Goal: Task Accomplishment & Management: Use online tool/utility

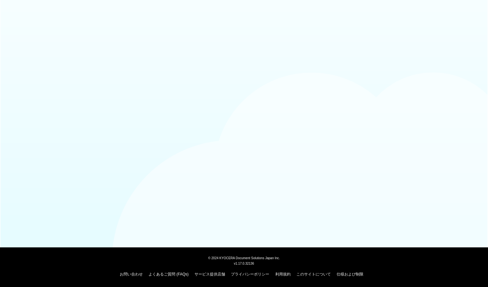
drag, startPoint x: 488, startPoint y: 43, endPoint x: 316, endPoint y: -18, distance: 182.1
click at [316, 0] on html "© 2024 KYOCERA Document Solutions Japan Inc. v1.17.0.32136 お問い合わせ よくあるご質問 (FAQs…" at bounding box center [244, 143] width 488 height 287
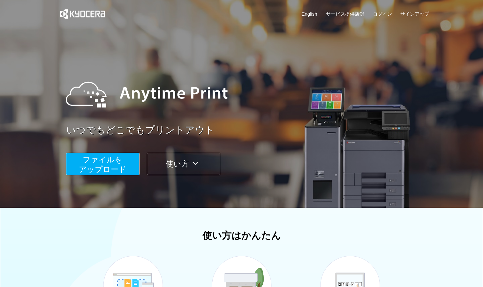
click at [124, 168] on span "ファイルを ​​アップロード" at bounding box center [103, 164] width 48 height 18
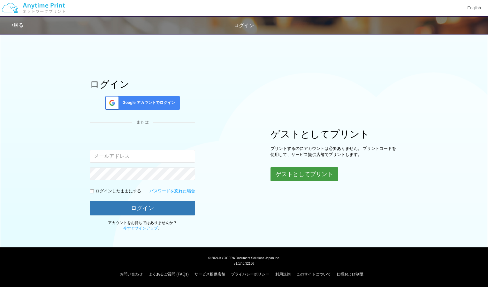
click at [334, 172] on button "ゲストとしてプリント" at bounding box center [305, 174] width 68 height 14
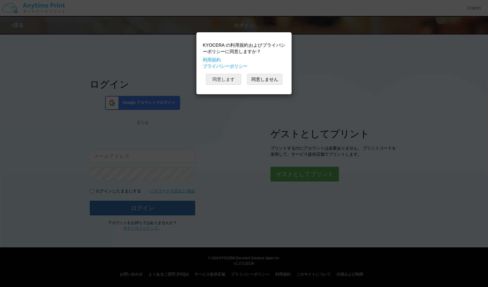
click at [231, 79] on button "同意します" at bounding box center [223, 79] width 35 height 11
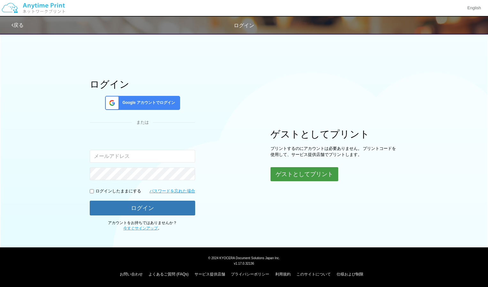
click at [307, 171] on button "ゲストとしてプリント" at bounding box center [305, 174] width 68 height 14
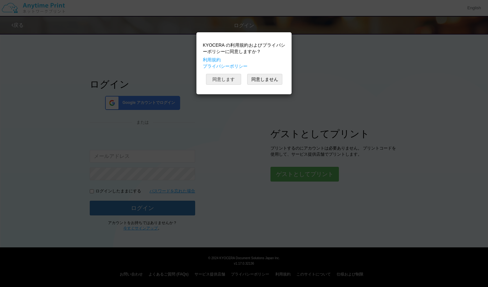
click at [231, 77] on button "同意します" at bounding box center [223, 79] width 35 height 11
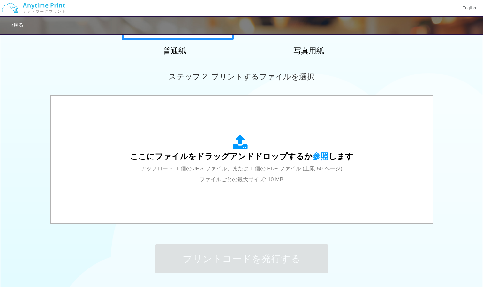
scroll to position [199, 0]
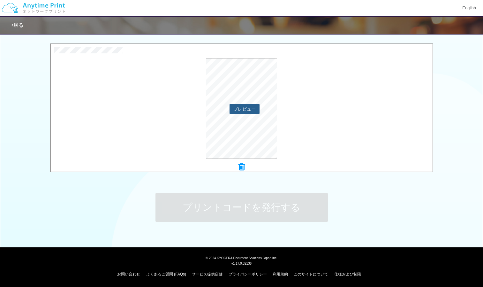
click at [235, 108] on button "プレビュー" at bounding box center [245, 109] width 30 height 10
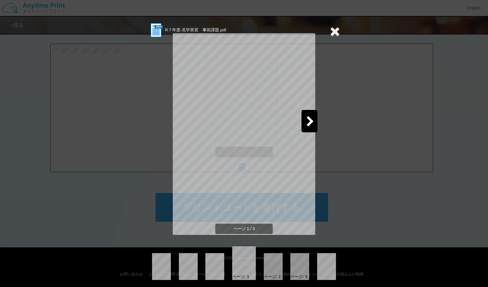
click at [336, 149] on div "R７年度-見学実習　事前課題.pdf ページ 1 / 3 ページ: 1 ページ: 2 ページ: 3" at bounding box center [244, 150] width 192 height 257
click at [309, 113] on div at bounding box center [310, 121] width 16 height 22
click at [171, 114] on div at bounding box center [179, 121] width 16 height 22
click at [311, 114] on div at bounding box center [310, 121] width 16 height 22
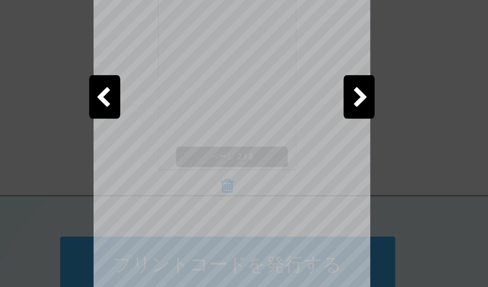
click at [354, 137] on div "R７年度-見学実習　事前課題.pdf ページ 2 / 3 ページ: 1 ページ: 2 ページ: 3" at bounding box center [244, 143] width 488 height 287
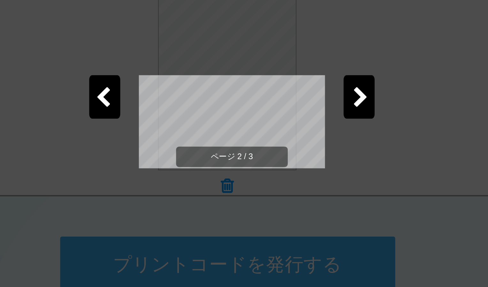
click at [351, 122] on div "R７年度-見学実習　事前課題.pdf ページ 2 / 3 ページ: 1 ページ: 2 ページ: 3" at bounding box center [244, 143] width 488 height 287
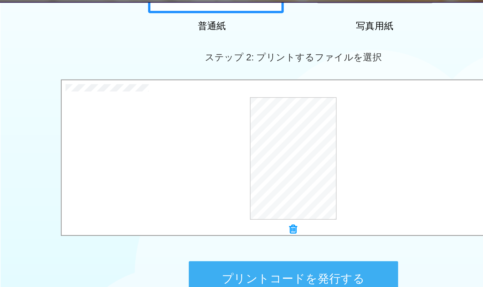
scroll to position [196, 0]
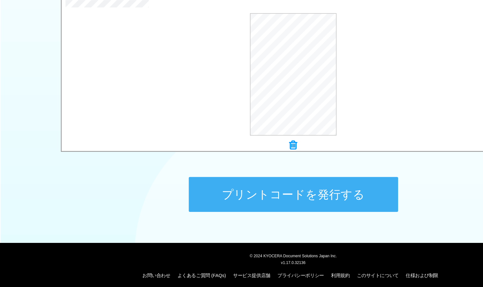
click at [296, 209] on button "プリントコードを発行する" at bounding box center [242, 210] width 173 height 29
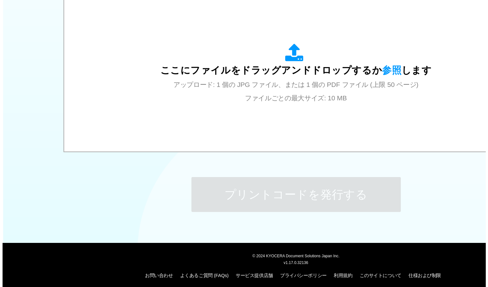
scroll to position [0, 0]
